Goal: Information Seeking & Learning: Learn about a topic

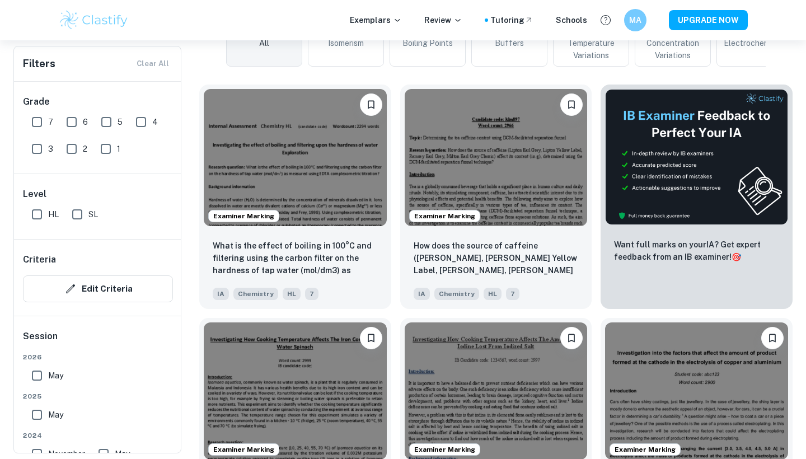
scroll to position [313, 0]
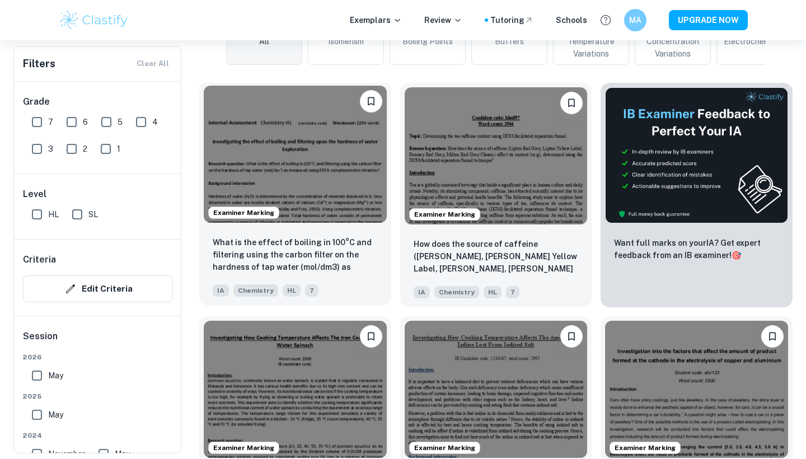
click at [289, 182] on img at bounding box center [295, 154] width 183 height 137
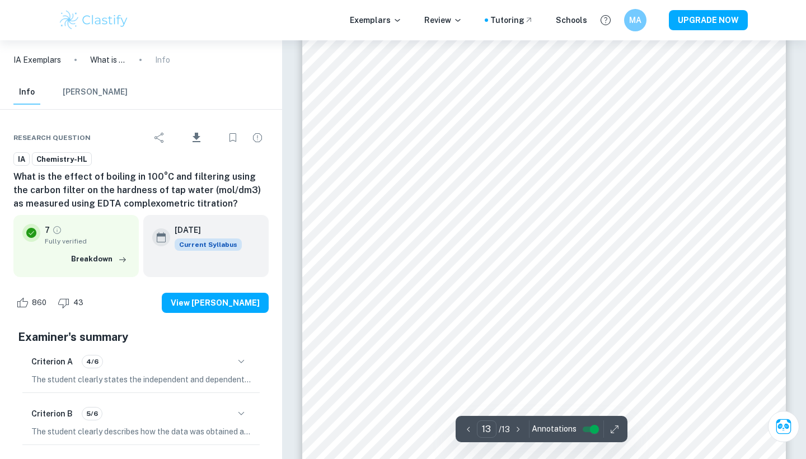
scroll to position [8575, 1]
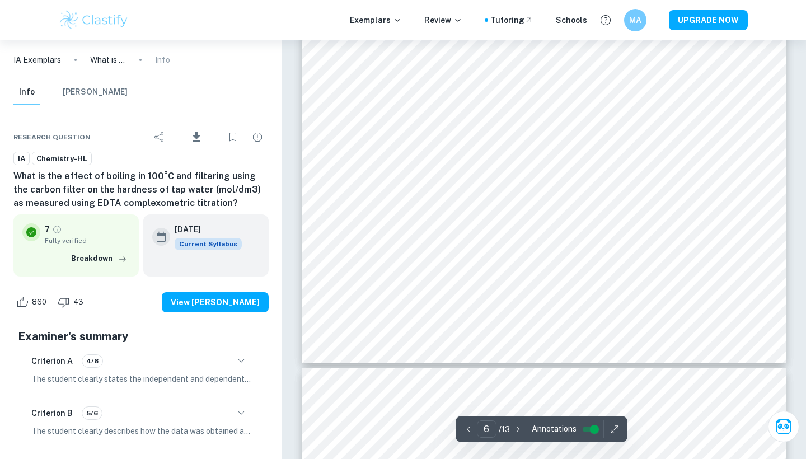
type input "7"
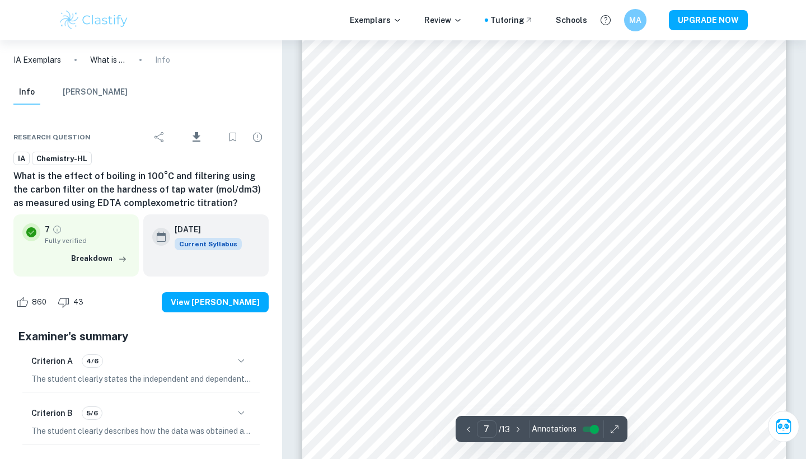
scroll to position [4353, 0]
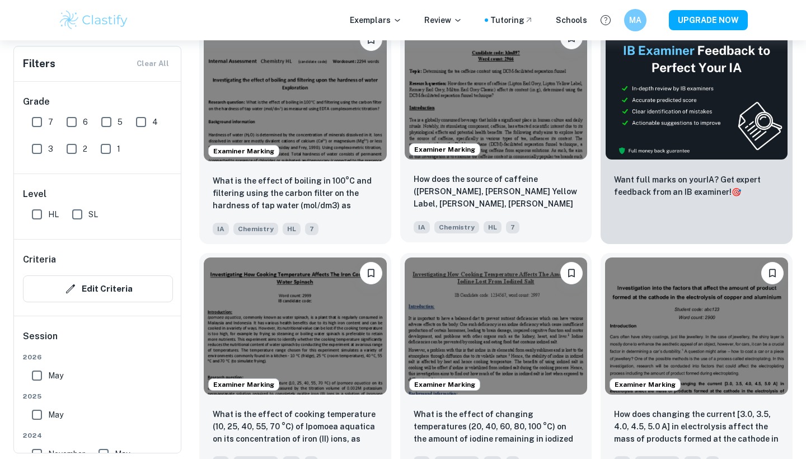
scroll to position [379, 0]
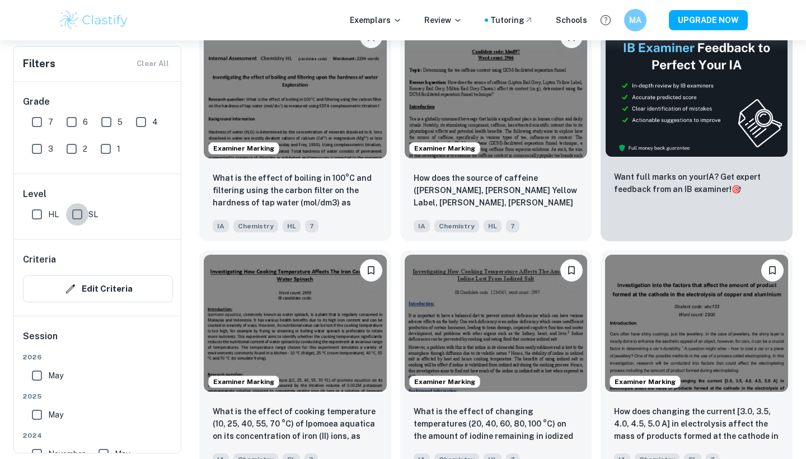
click at [74, 214] on input "SL" at bounding box center [77, 214] width 22 height 22
checkbox input "true"
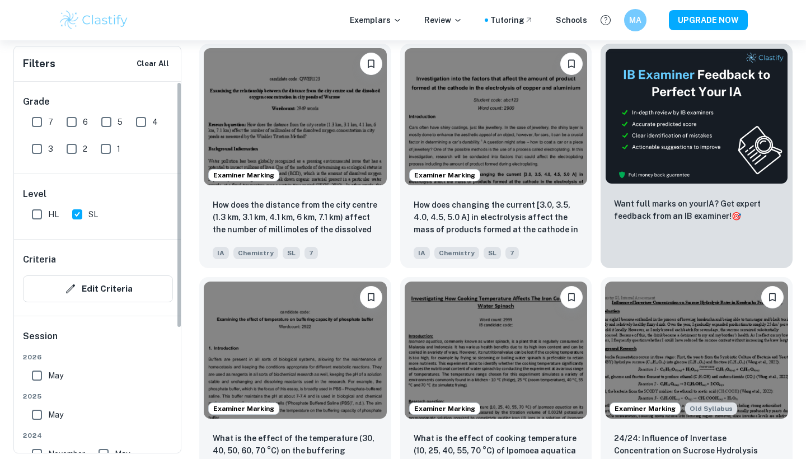
scroll to position [0, 0]
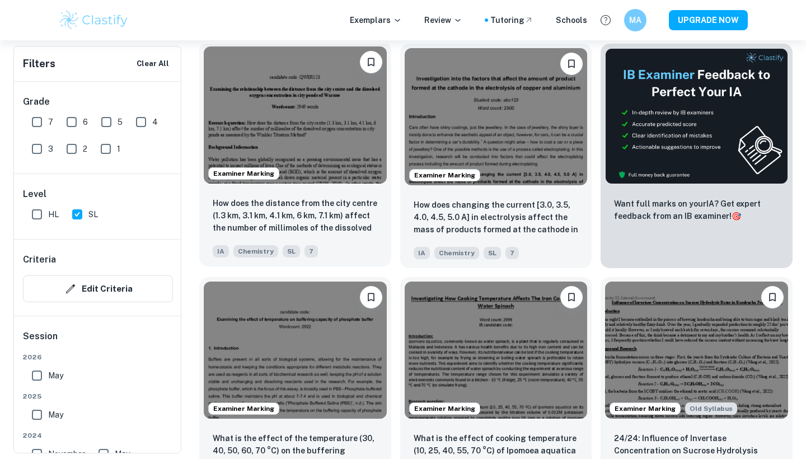
click at [317, 83] on img at bounding box center [295, 114] width 183 height 137
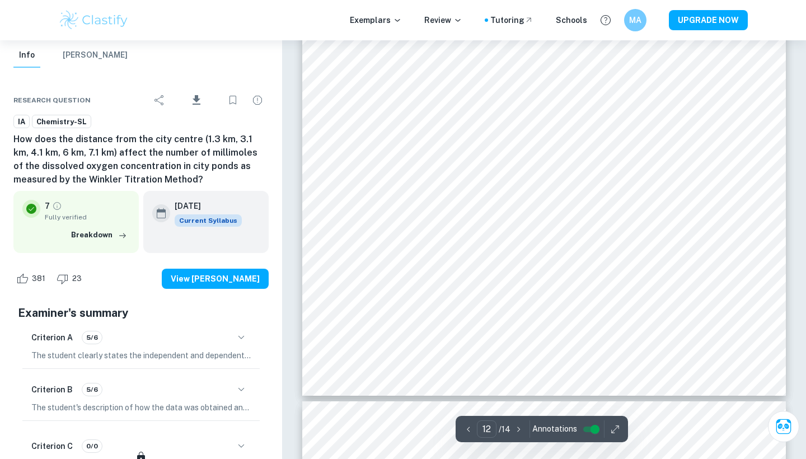
scroll to position [8223, 0]
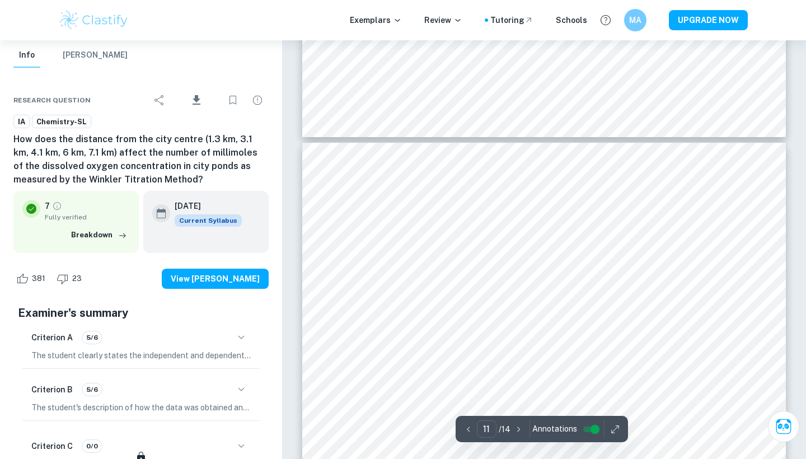
type input "10"
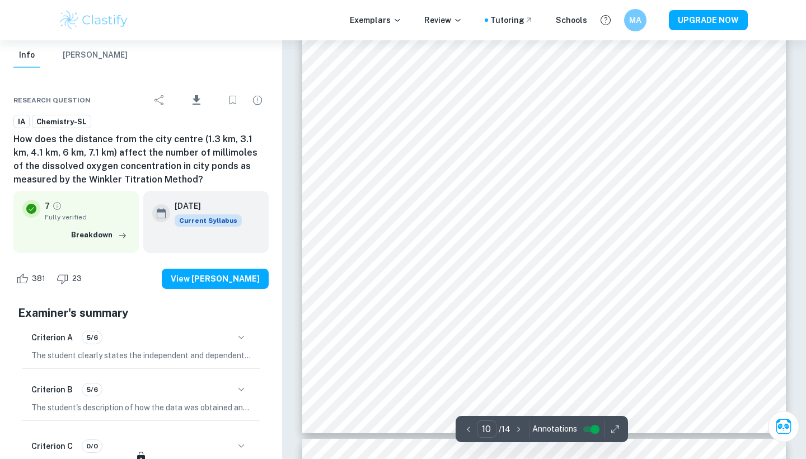
scroll to position [6727, 0]
